Goal: Task Accomplishment & Management: Complete application form

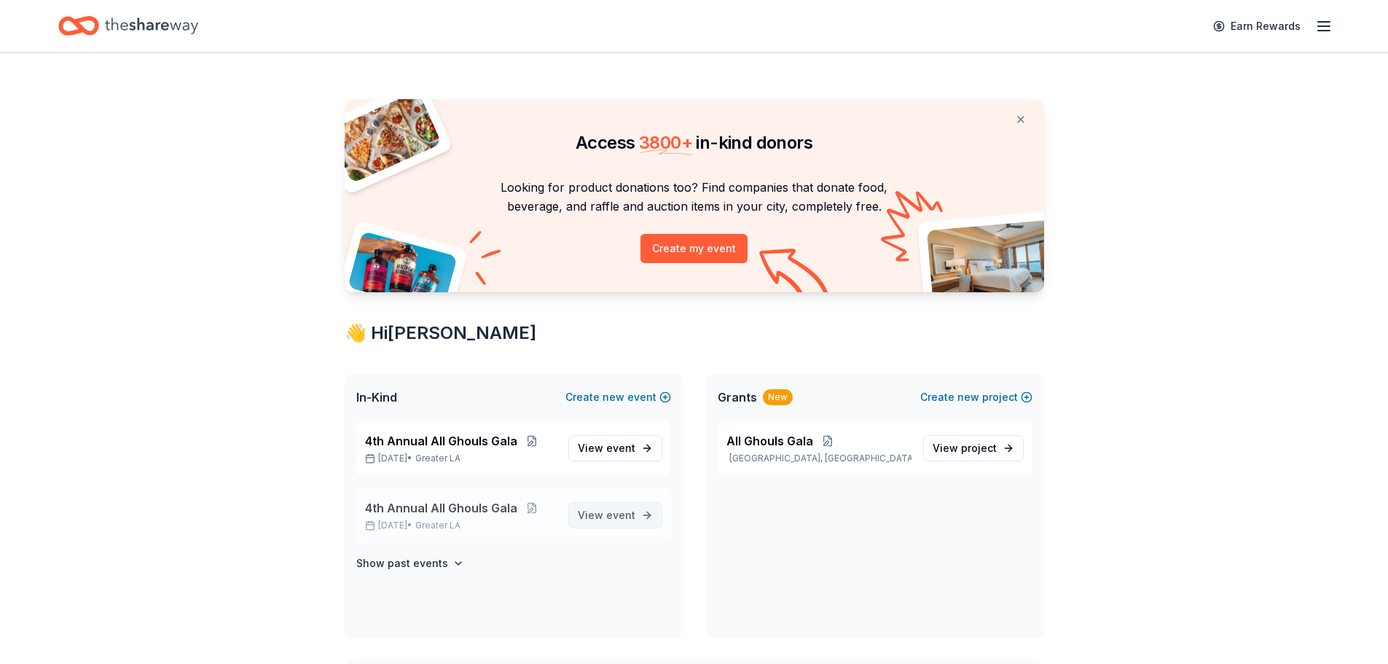
click at [618, 518] on span "event" at bounding box center [620, 515] width 29 height 12
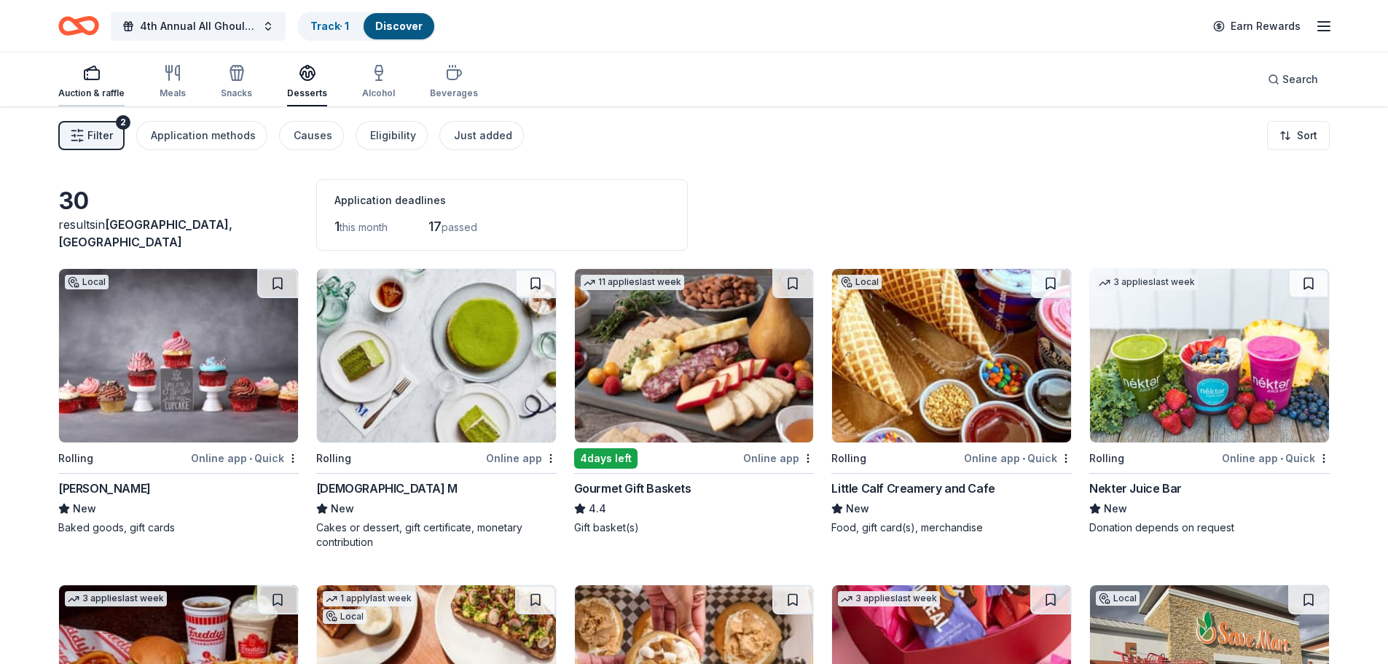
click at [103, 90] on div "Auction & raffle" at bounding box center [91, 93] width 66 height 12
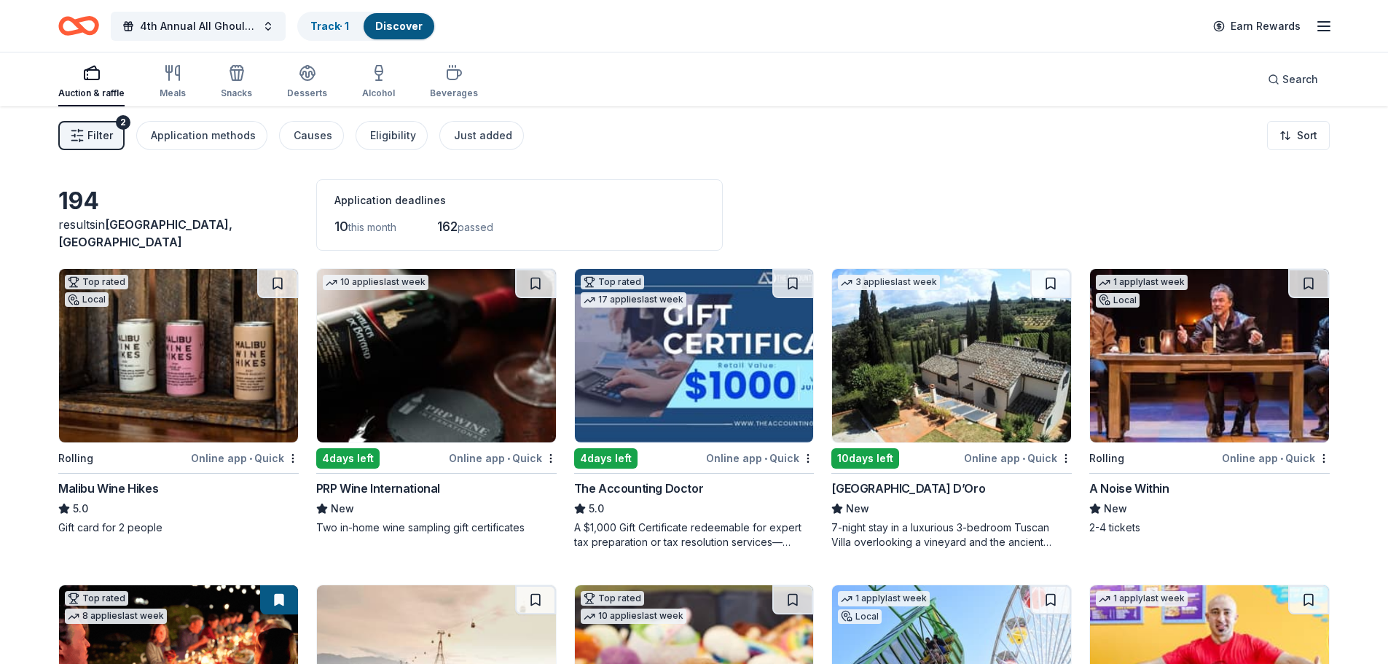
click at [94, 139] on span "Filter" at bounding box center [100, 135] width 26 height 17
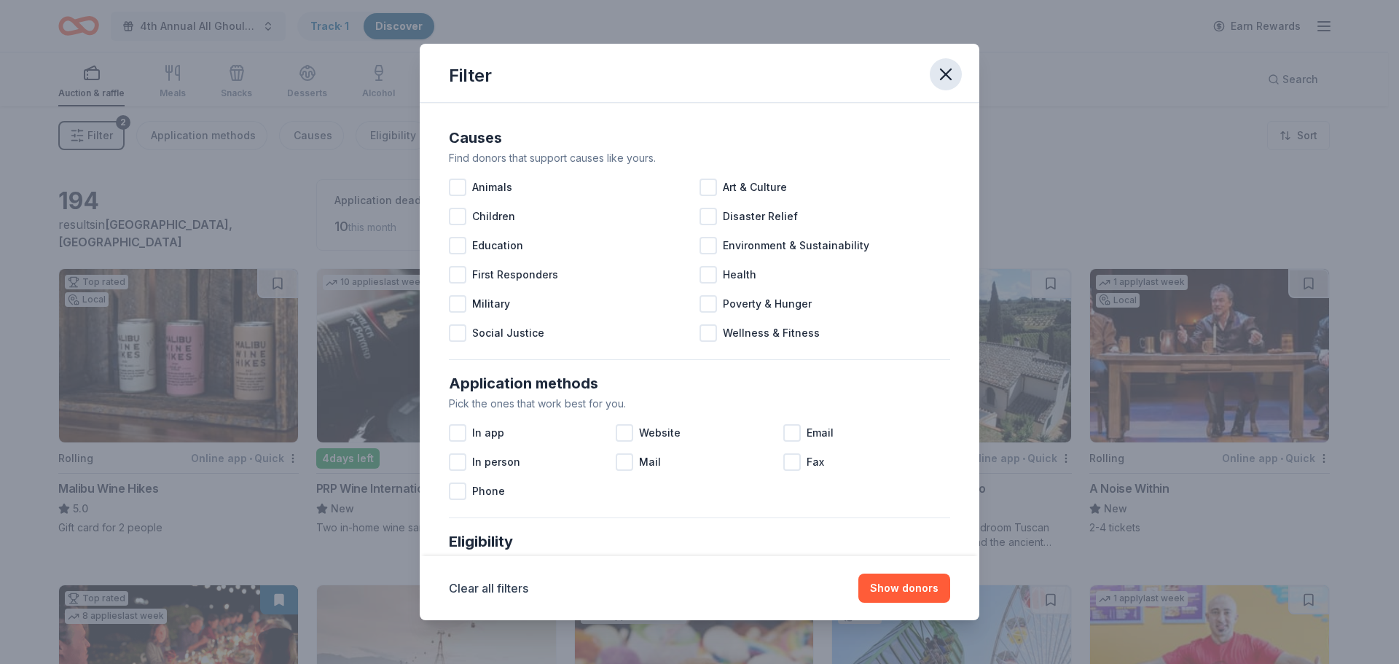
click at [943, 77] on icon "button" at bounding box center [946, 74] width 10 height 10
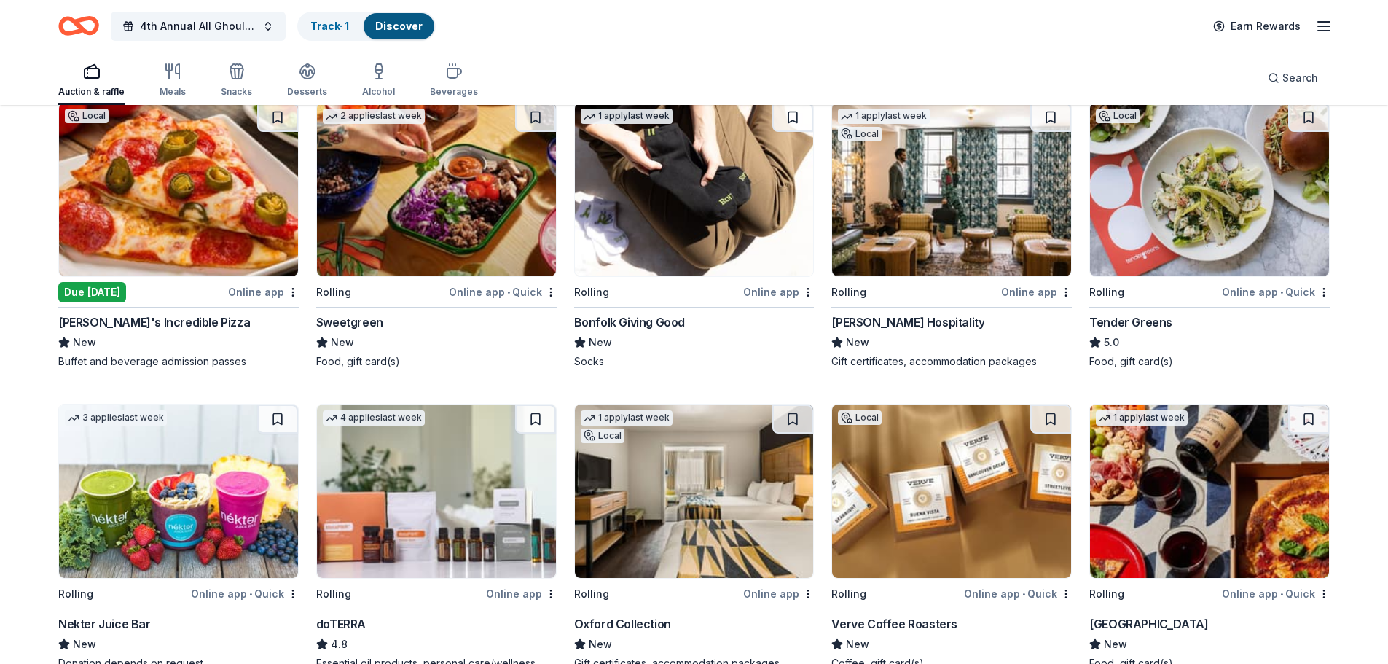
scroll to position [2696, 0]
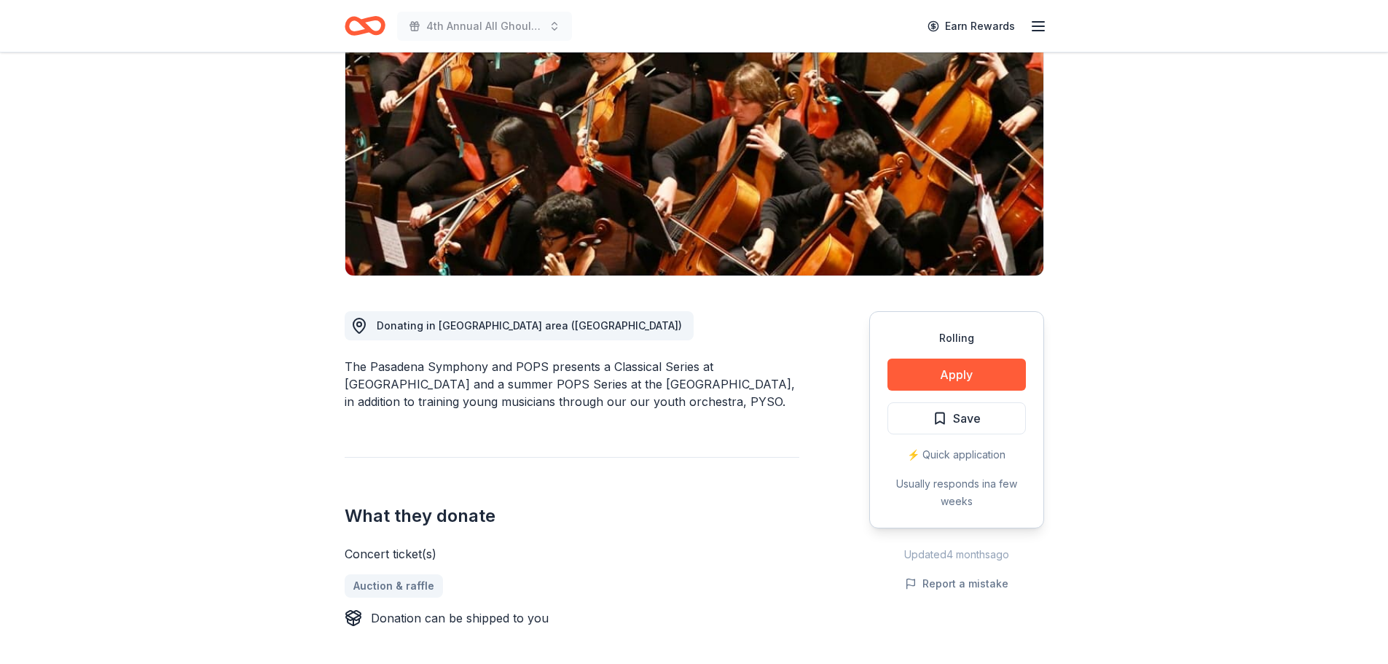
scroll to position [219, 0]
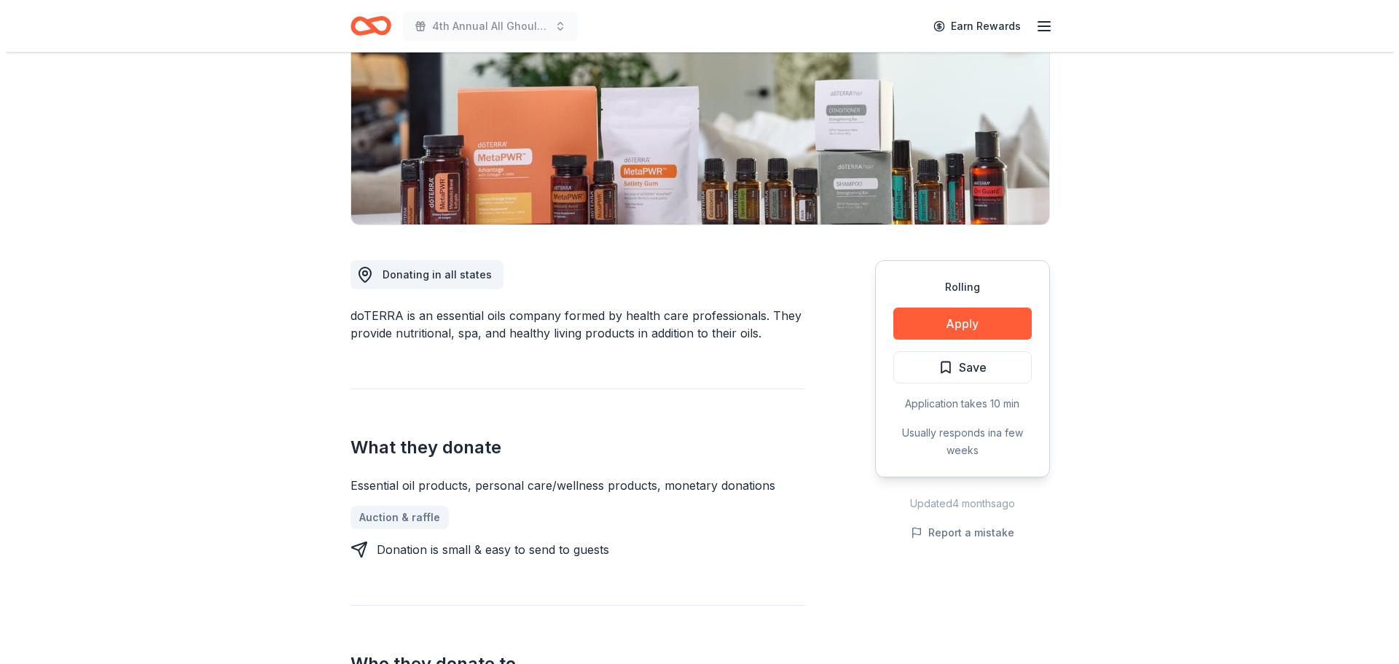
scroll to position [219, 0]
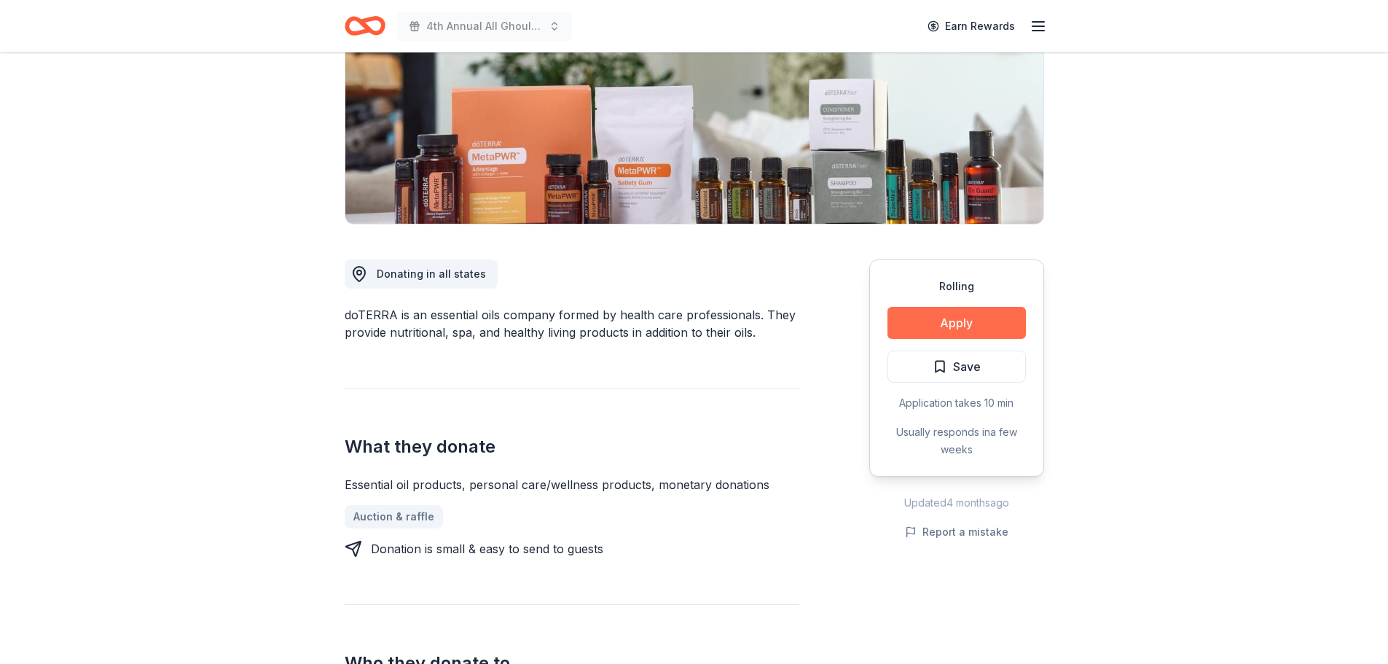
click at [961, 321] on button "Apply" at bounding box center [956, 323] width 138 height 32
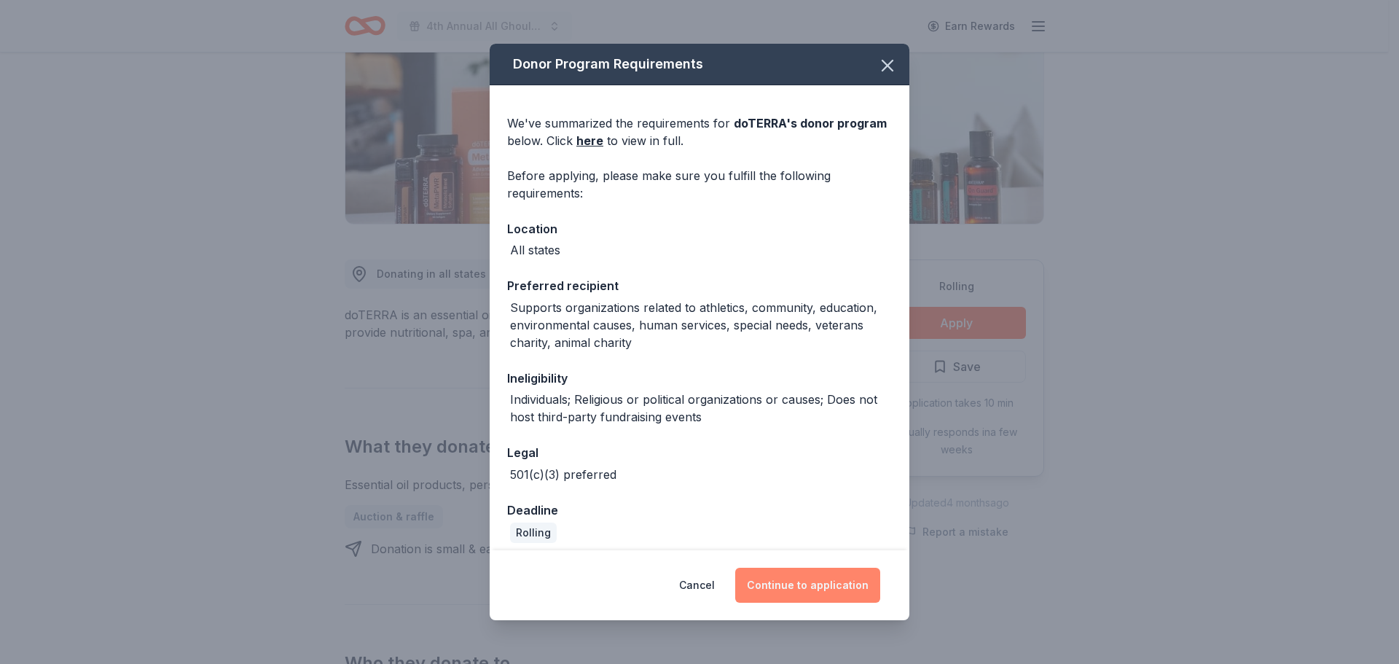
click at [826, 584] on button "Continue to application" at bounding box center [807, 585] width 145 height 35
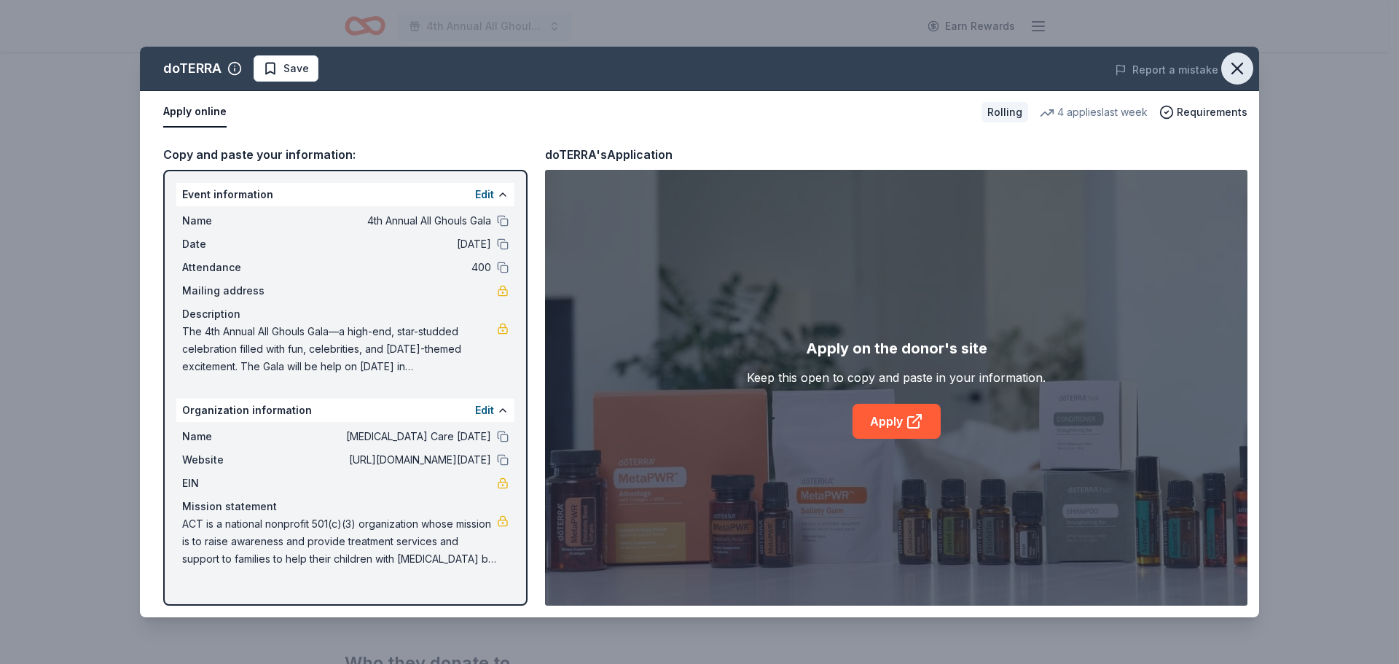
click at [1233, 66] on icon "button" at bounding box center [1237, 68] width 20 height 20
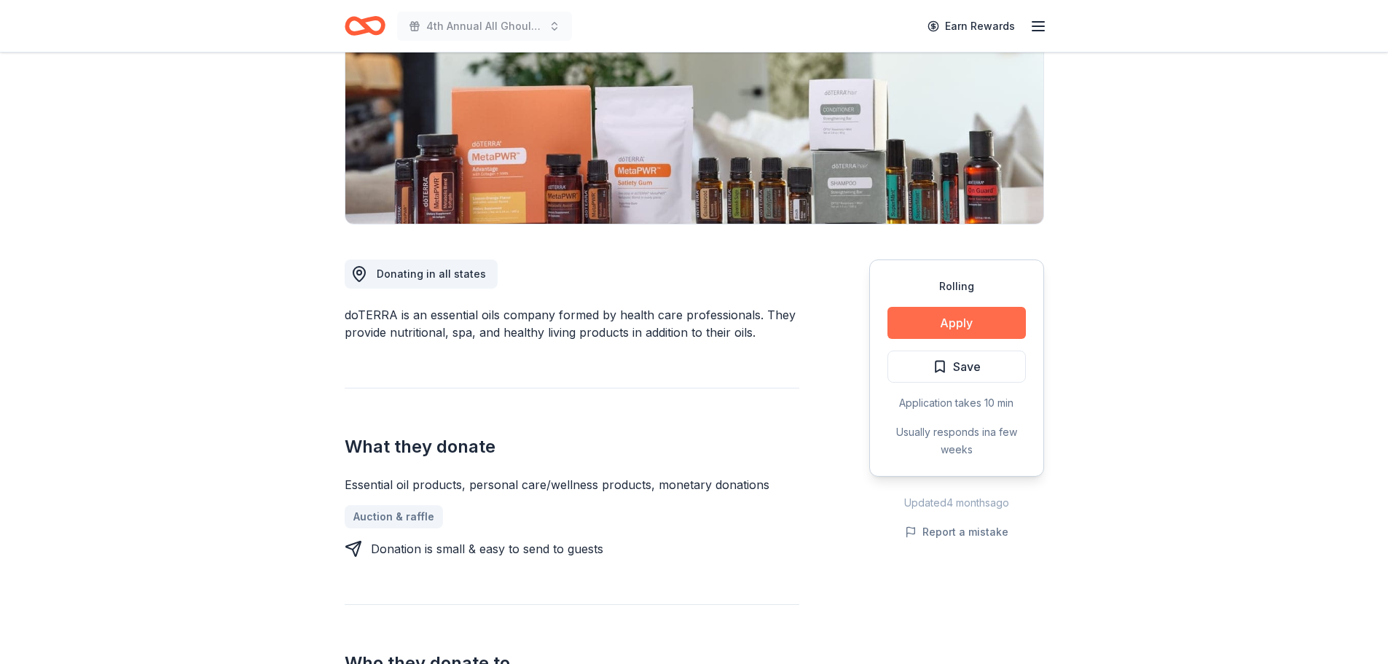
click at [976, 326] on button "Apply" at bounding box center [956, 323] width 138 height 32
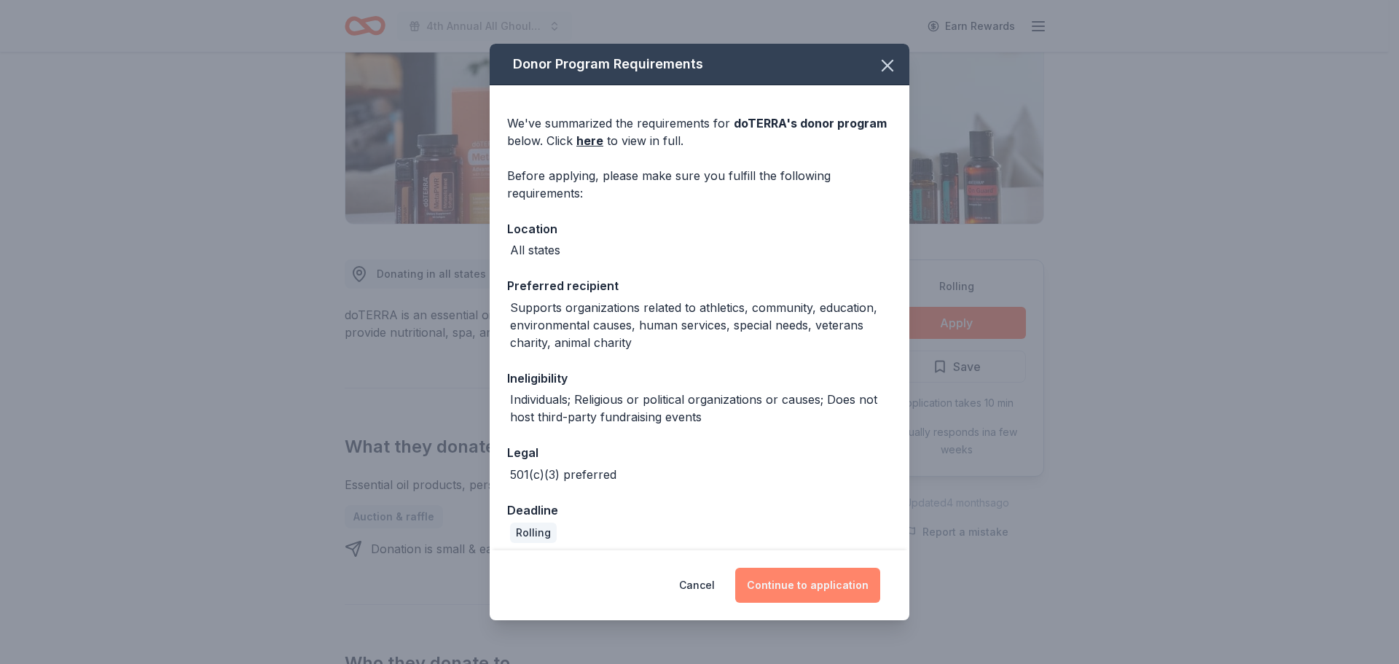
click at [800, 587] on button "Continue to application" at bounding box center [807, 585] width 145 height 35
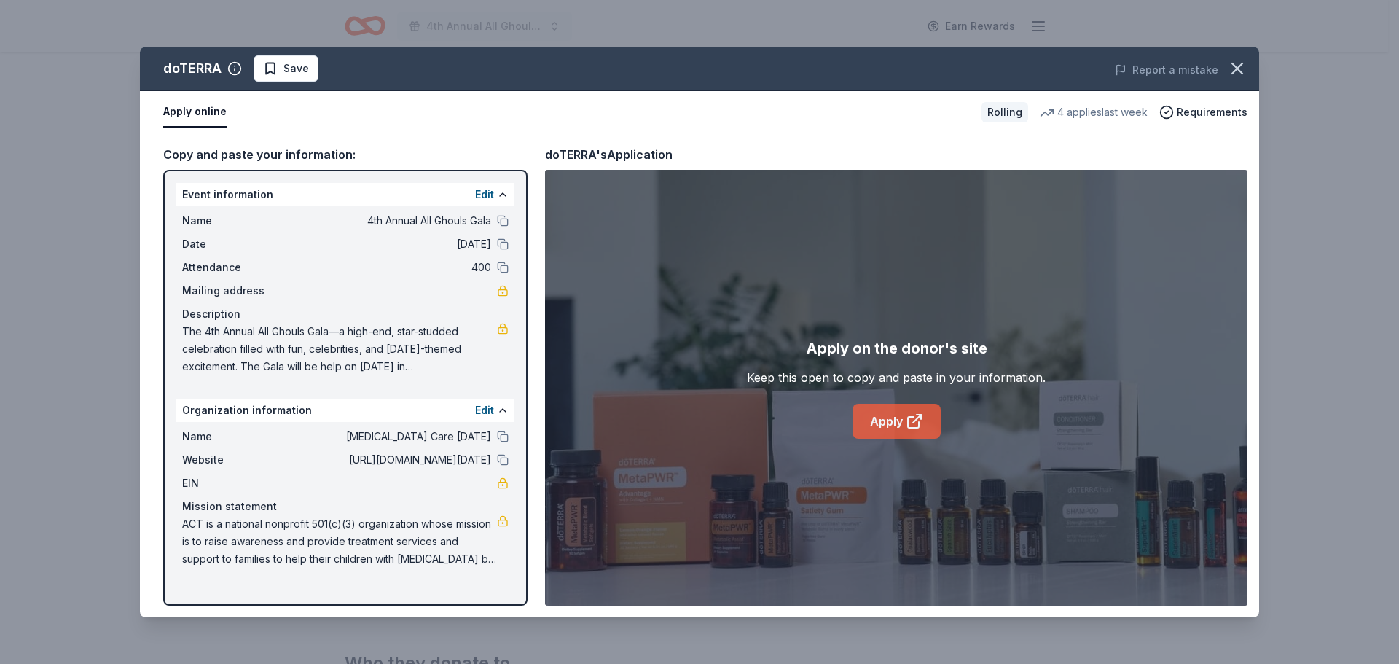
click at [874, 411] on link "Apply" at bounding box center [896, 421] width 88 height 35
